Goal: Transaction & Acquisition: Purchase product/service

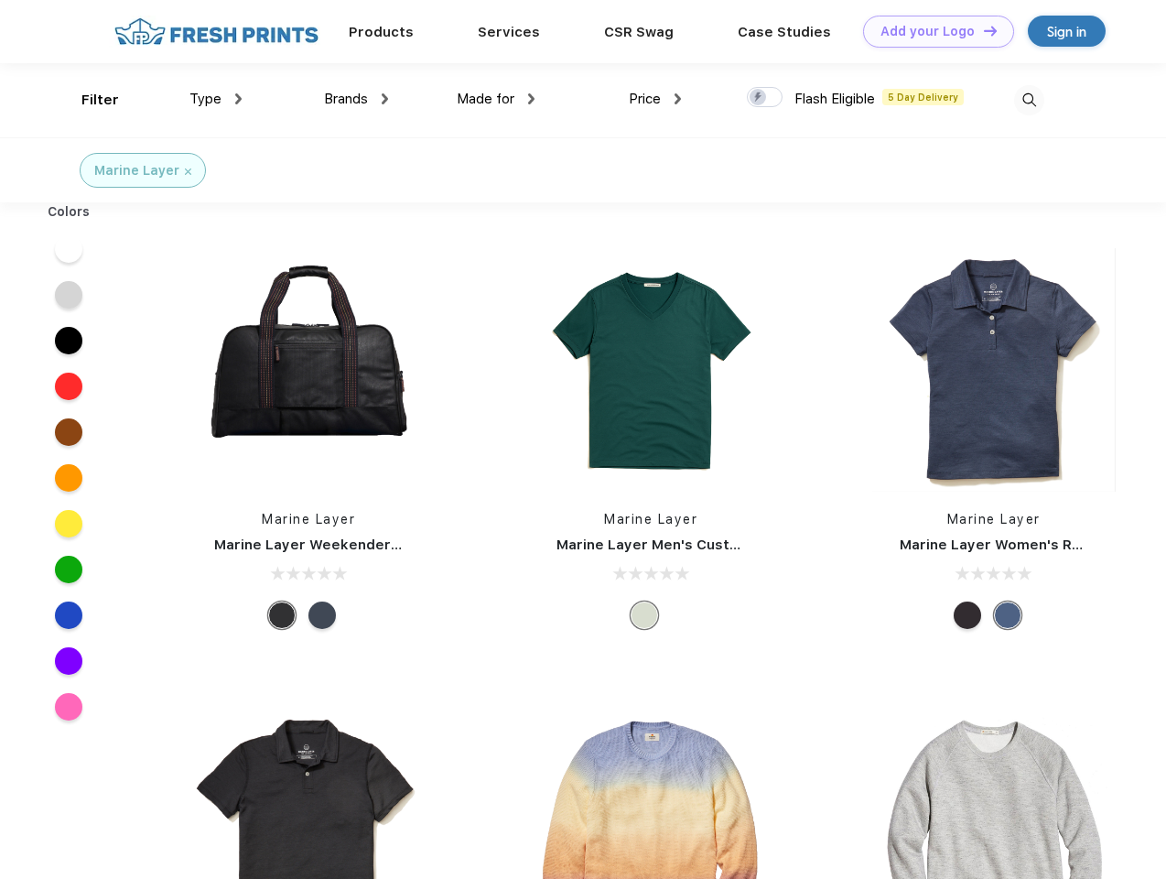
click at [932, 31] on link "Add your Logo Design Tool" at bounding box center [938, 32] width 151 height 32
click at [0, 0] on div "Design Tool" at bounding box center [0, 0] width 0 height 0
click at [982, 30] on link "Add your Logo Design Tool" at bounding box center [938, 32] width 151 height 32
click at [88, 100] on div "Filter" at bounding box center [100, 100] width 38 height 21
click at [216, 99] on span "Type" at bounding box center [206, 99] width 32 height 16
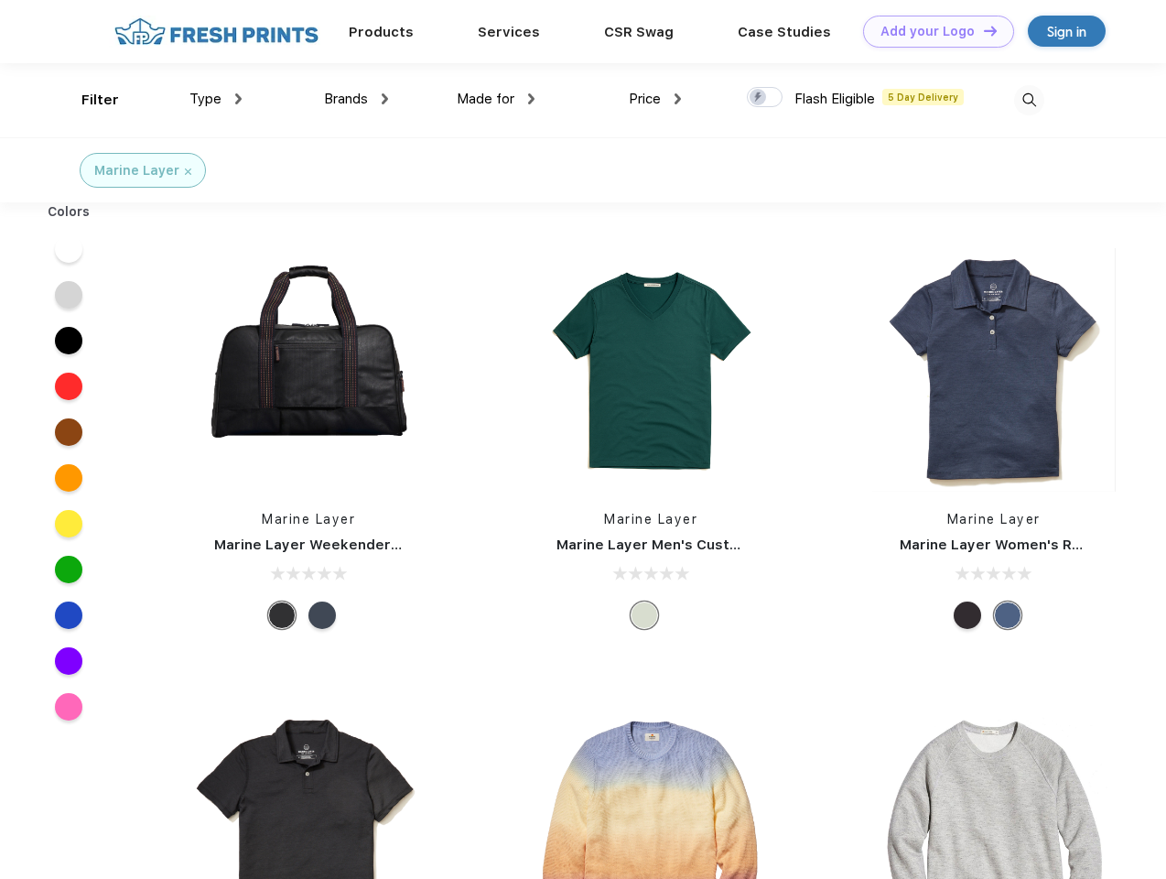
click at [356, 99] on span "Brands" at bounding box center [346, 99] width 44 height 16
click at [496, 99] on span "Made for" at bounding box center [486, 99] width 58 height 16
click at [656, 99] on span "Price" at bounding box center [645, 99] width 32 height 16
click at [765, 98] on div at bounding box center [765, 97] width 36 height 20
click at [759, 98] on input "checkbox" at bounding box center [753, 92] width 12 height 12
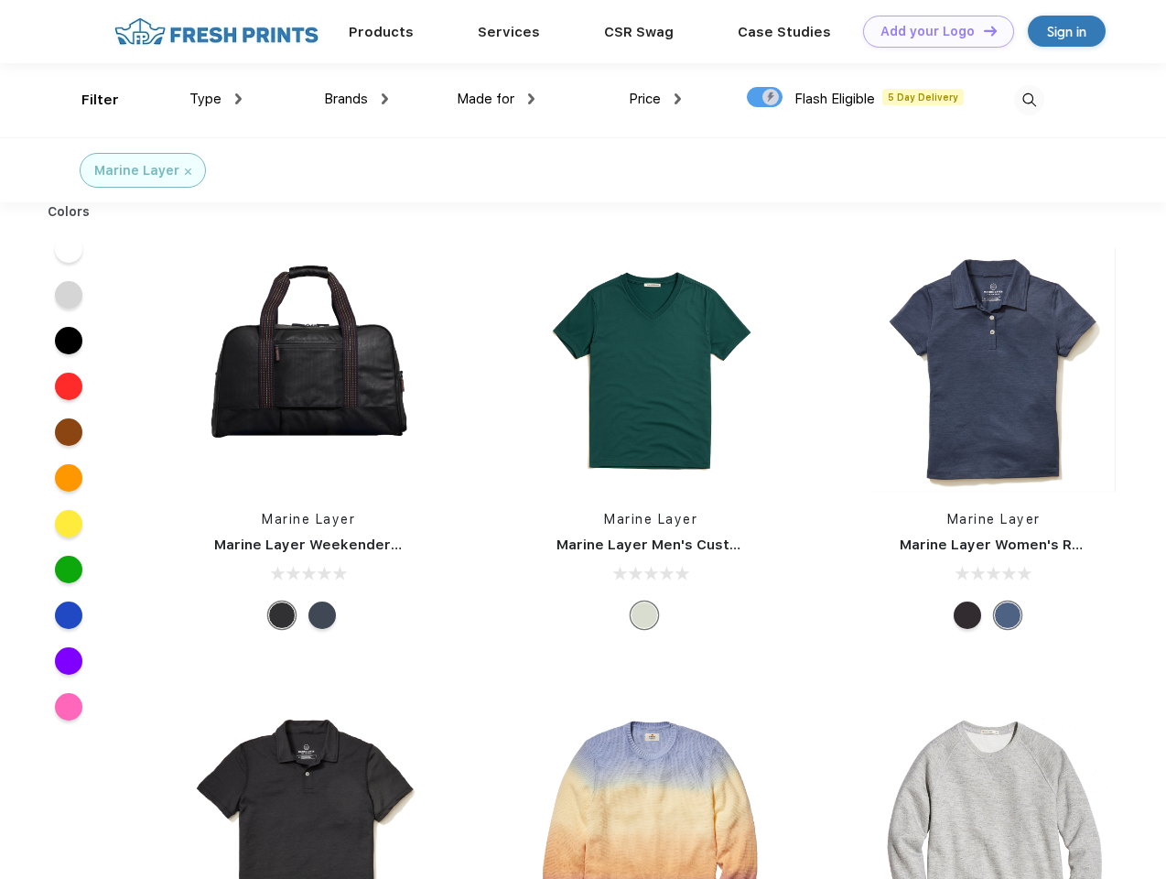
click at [1029, 100] on img at bounding box center [1029, 100] width 30 height 30
